Goal: Find specific page/section: Find specific page/section

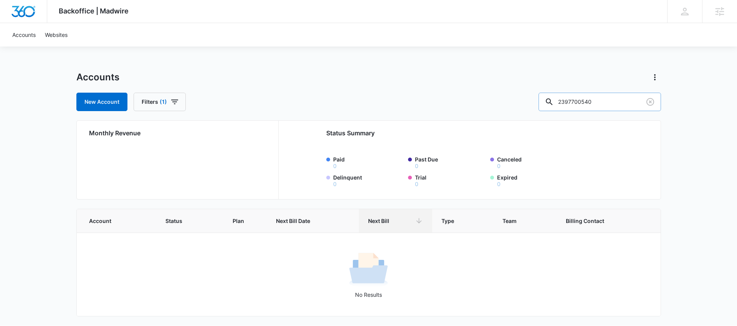
click at [619, 104] on input "2397700540" at bounding box center [600, 102] width 122 height 18
click at [618, 104] on input "2397700540" at bounding box center [600, 102] width 122 height 18
type input "sotheby's"
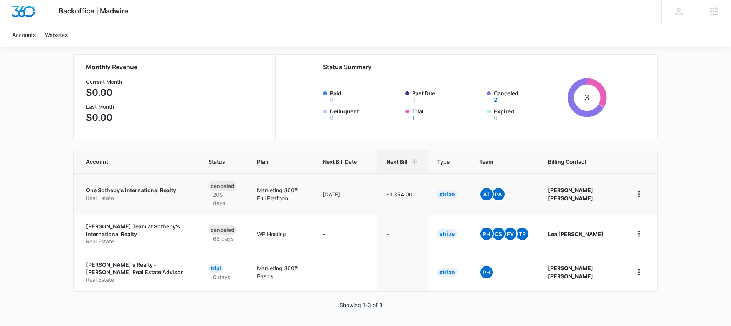
scroll to position [64, 0]
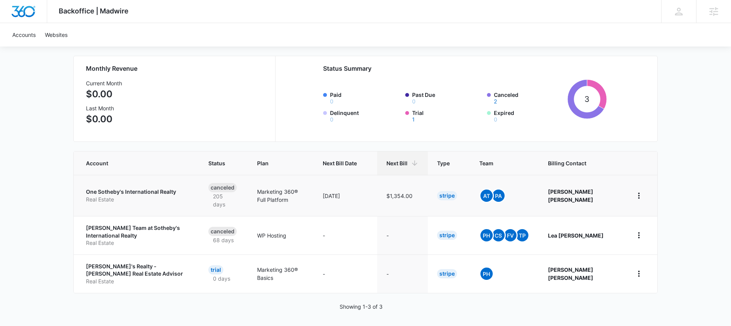
click at [117, 193] on p "One Sotheby's International Realty" at bounding box center [138, 192] width 104 height 8
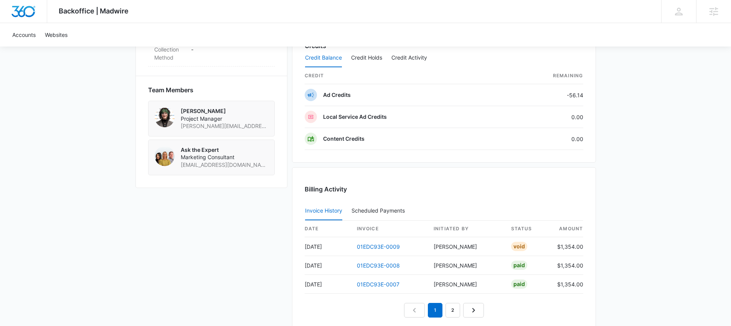
scroll to position [577, 0]
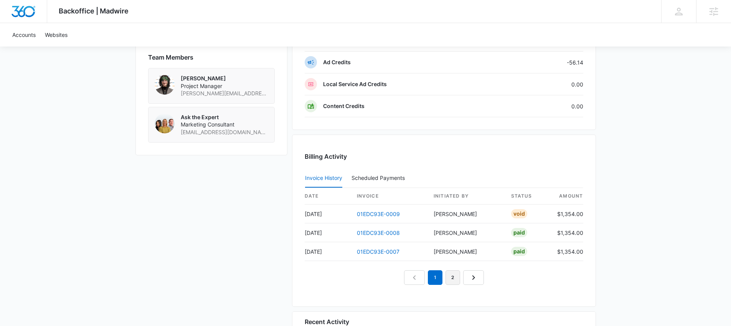
click at [452, 280] on link "2" at bounding box center [453, 277] width 15 height 15
